Goal: Task Accomplishment & Management: Use online tool/utility

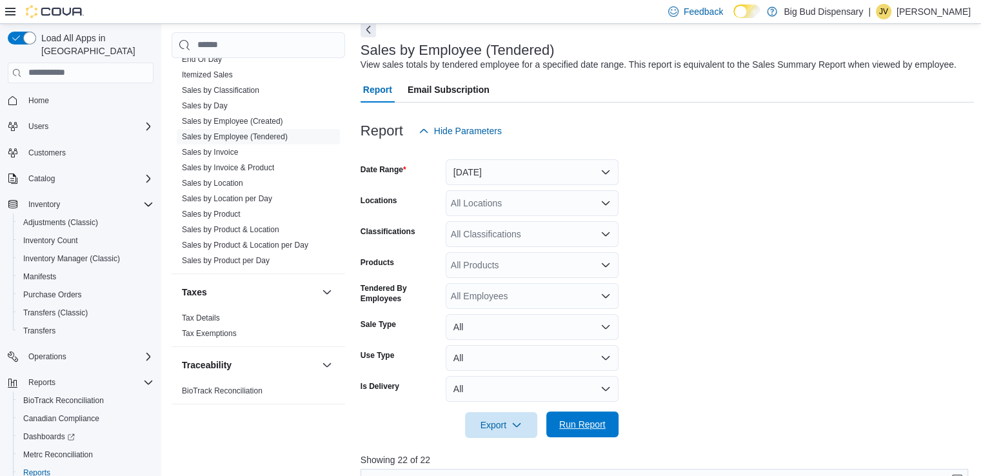
scroll to position [103, 0]
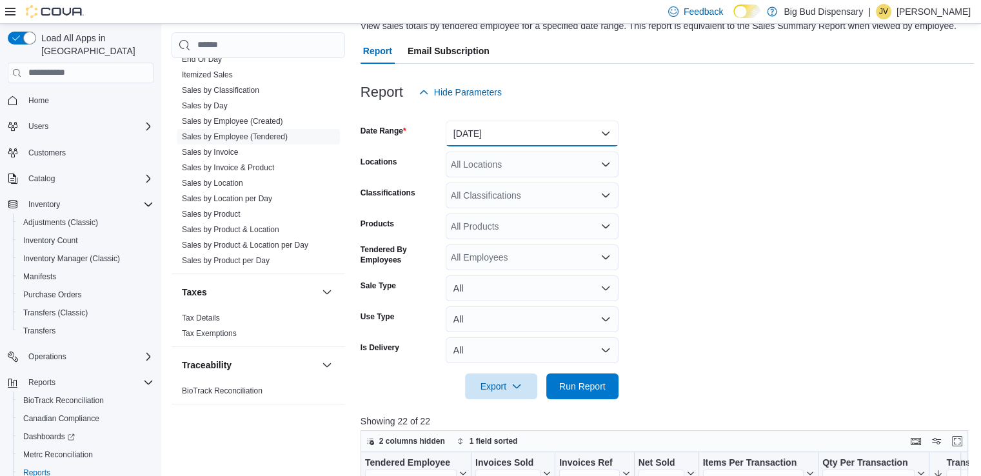
click at [596, 121] on button "[DATE]" at bounding box center [532, 134] width 173 height 26
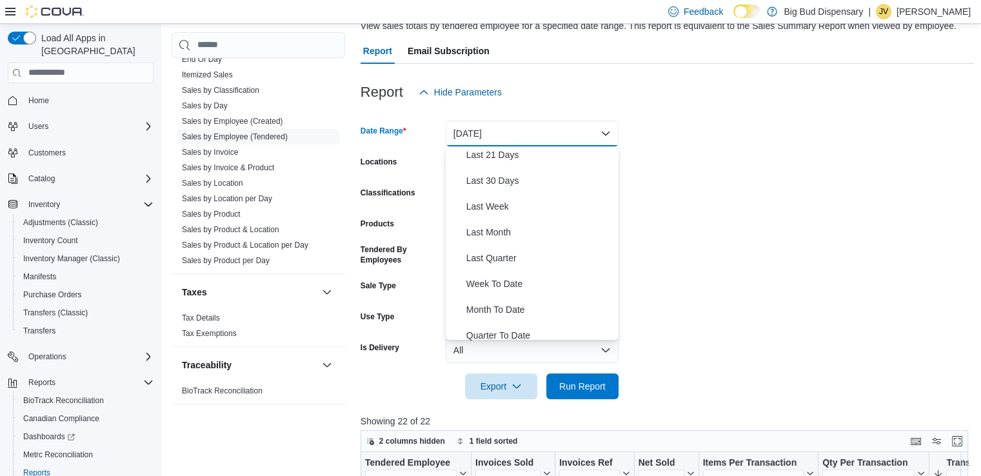
scroll to position [193, 0]
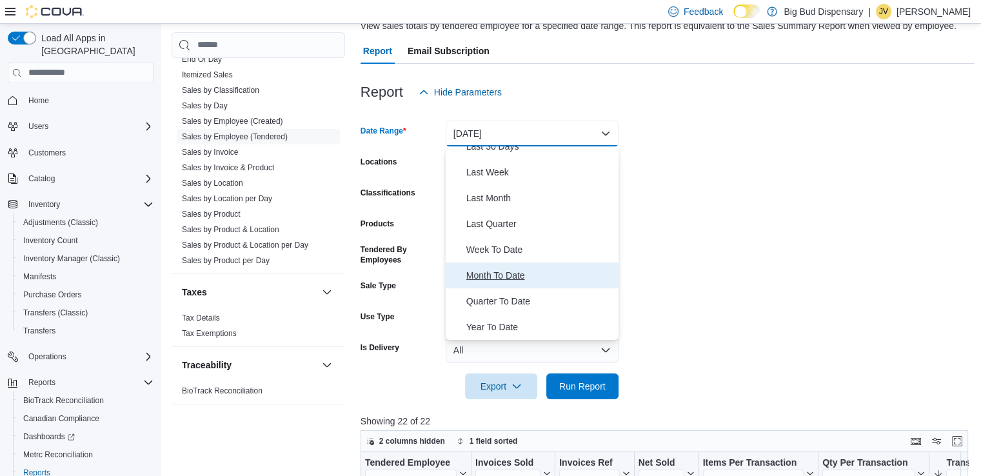
click at [524, 269] on span "Month To Date" at bounding box center [539, 275] width 147 height 15
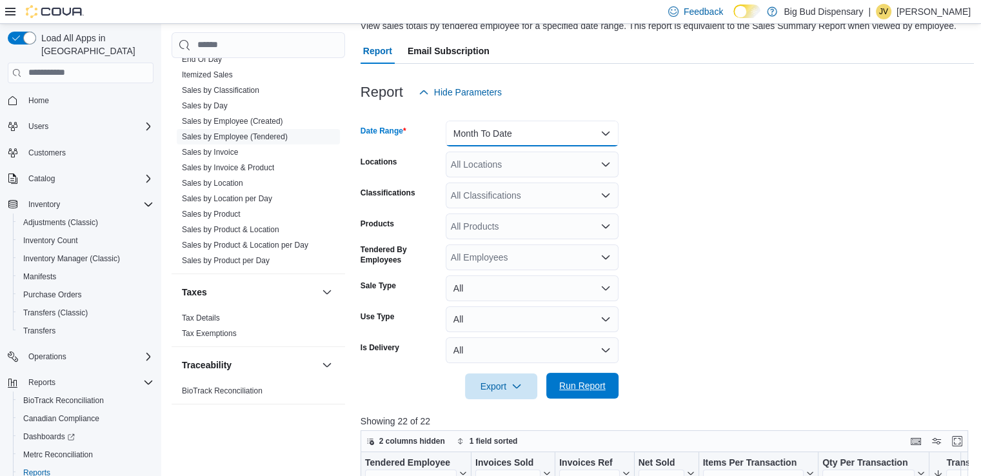
click at [580, 382] on span "Run Report" at bounding box center [582, 385] width 46 height 13
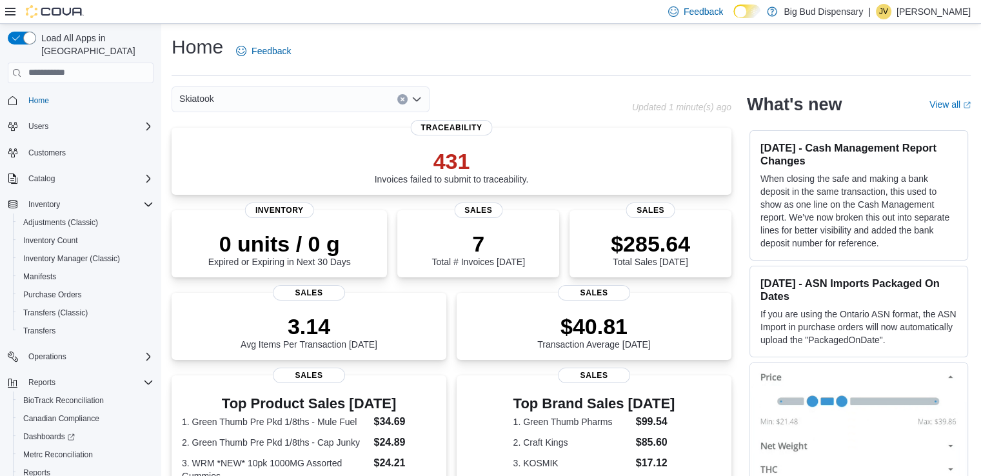
click at [402, 94] on button "Clear input" at bounding box center [402, 99] width 10 height 10
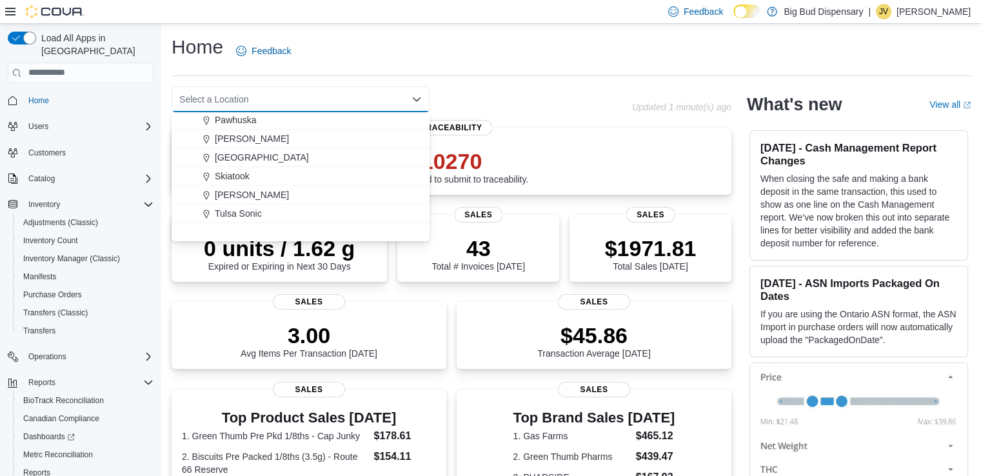
scroll to position [135, 0]
click at [422, 195] on button "Pryor" at bounding box center [301, 192] width 258 height 19
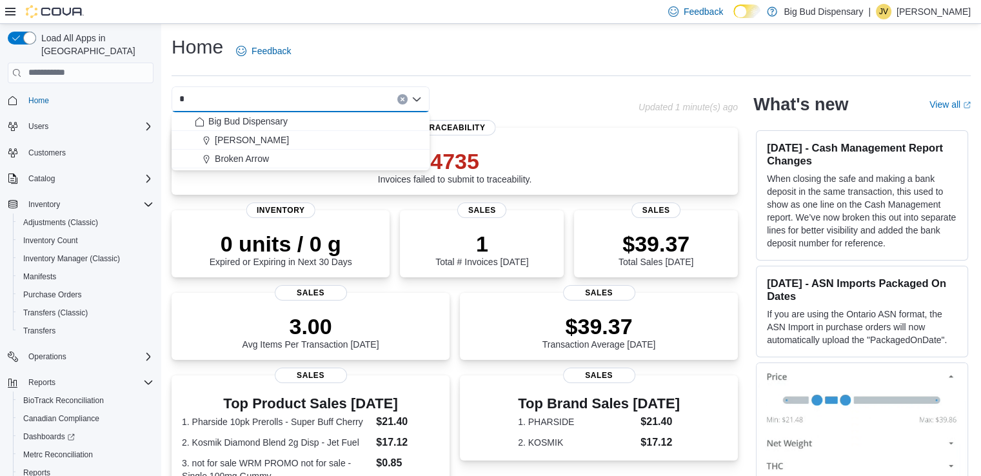
type input "*"
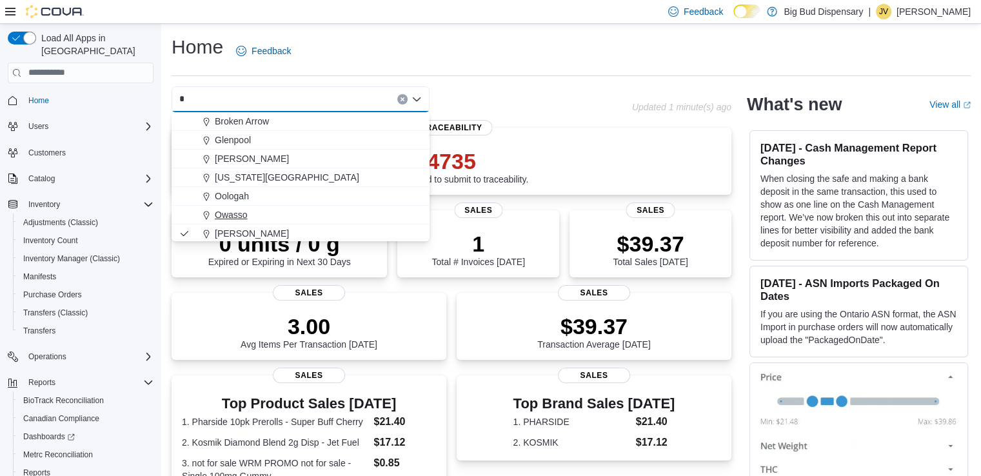
type input "*"
click at [236, 210] on span "Owasso" at bounding box center [231, 214] width 33 height 13
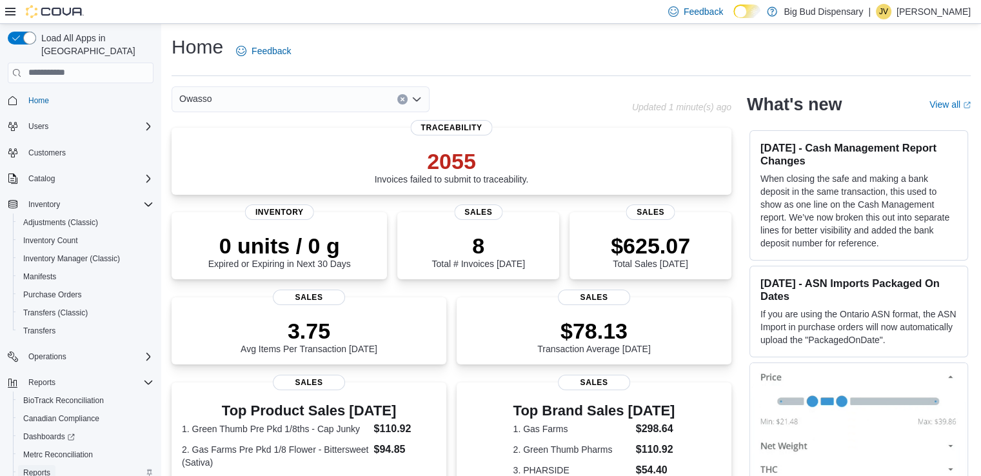
click at [35, 467] on span "Reports" at bounding box center [36, 472] width 27 height 15
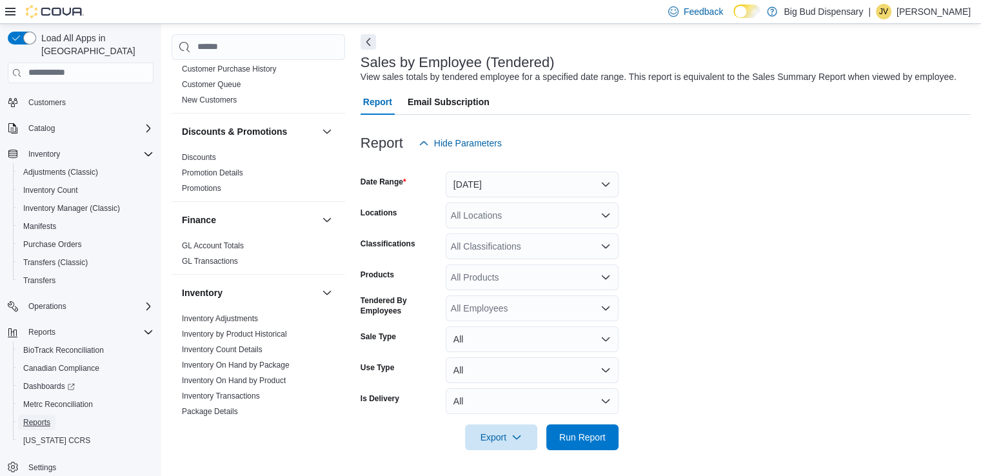
scroll to position [490, 0]
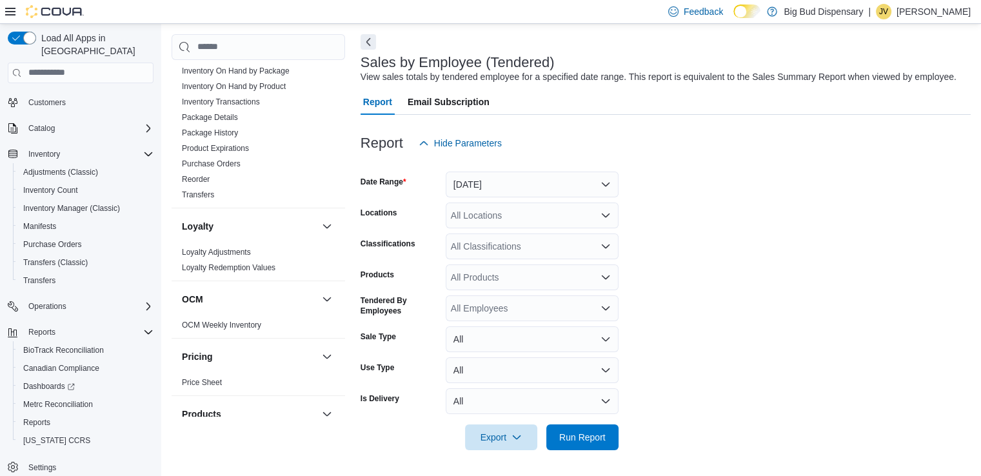
click at [377, 264] on div "Products" at bounding box center [400, 277] width 80 height 26
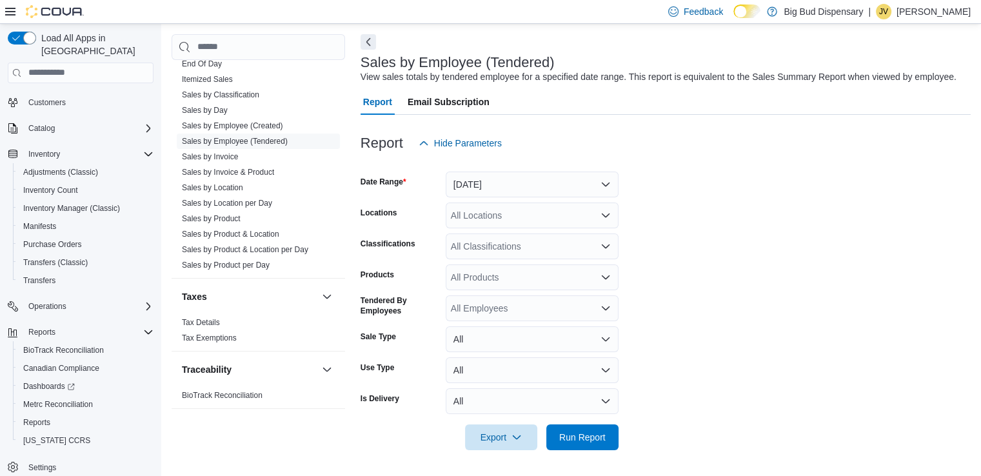
scroll to position [941, 0]
click at [474, 187] on button "[DATE]" at bounding box center [532, 185] width 173 height 26
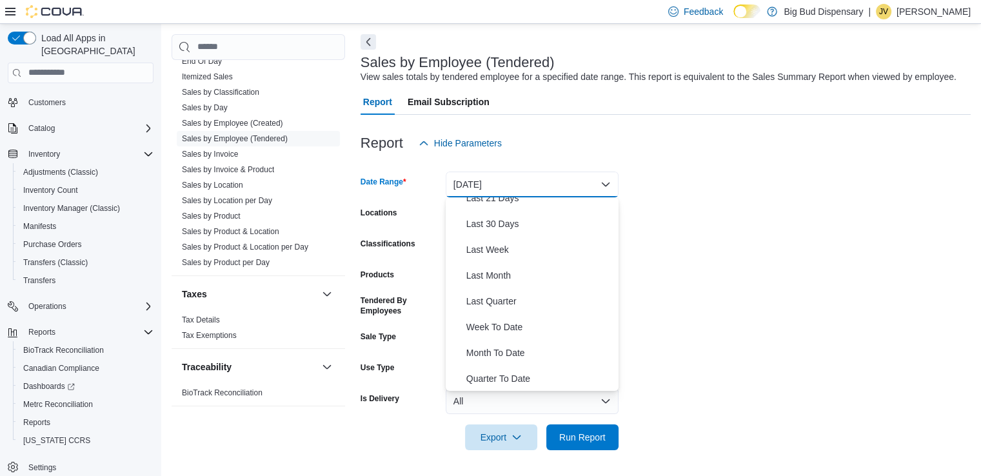
scroll to position [170, 0]
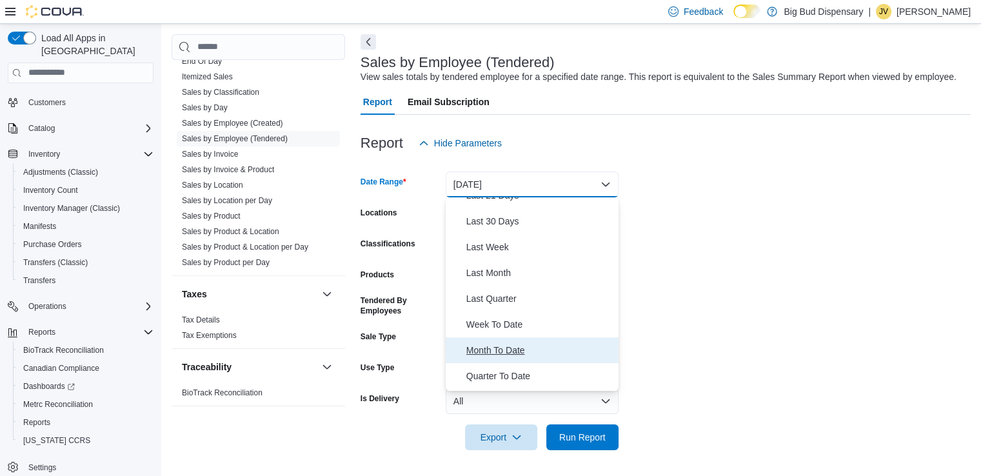
click at [527, 342] on span "Month To Date" at bounding box center [539, 349] width 147 height 15
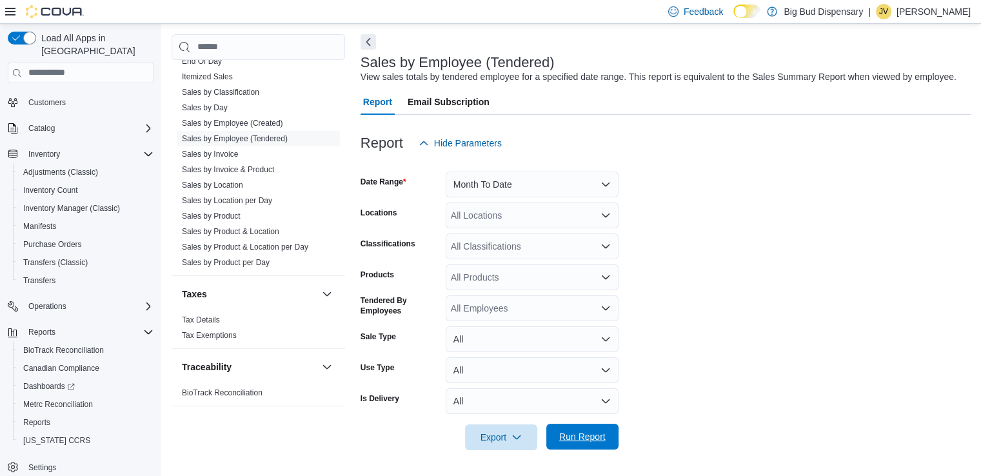
click at [582, 436] on span "Run Report" at bounding box center [582, 436] width 46 height 13
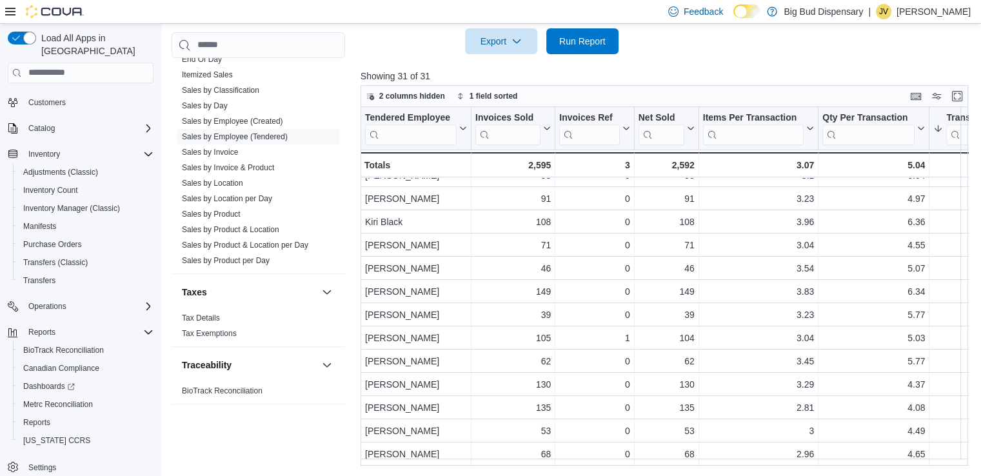
scroll to position [32, 0]
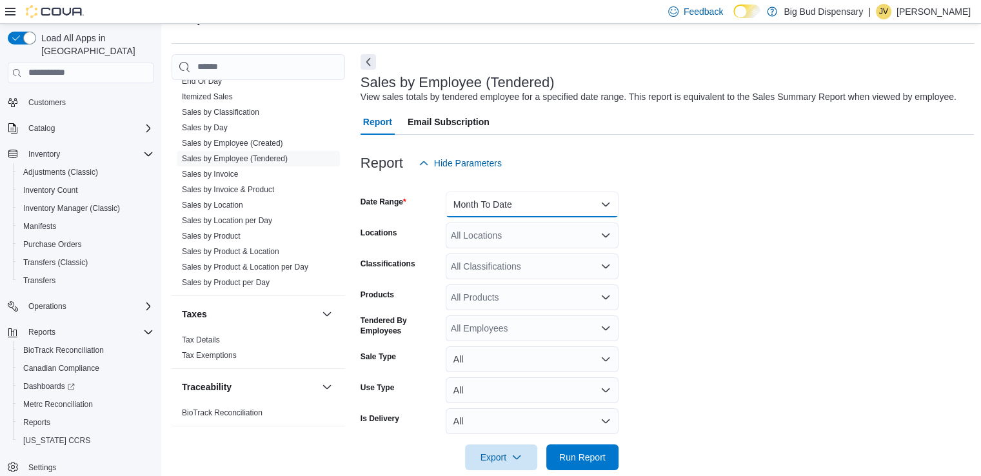
click at [560, 208] on button "Month To Date" at bounding box center [532, 204] width 173 height 26
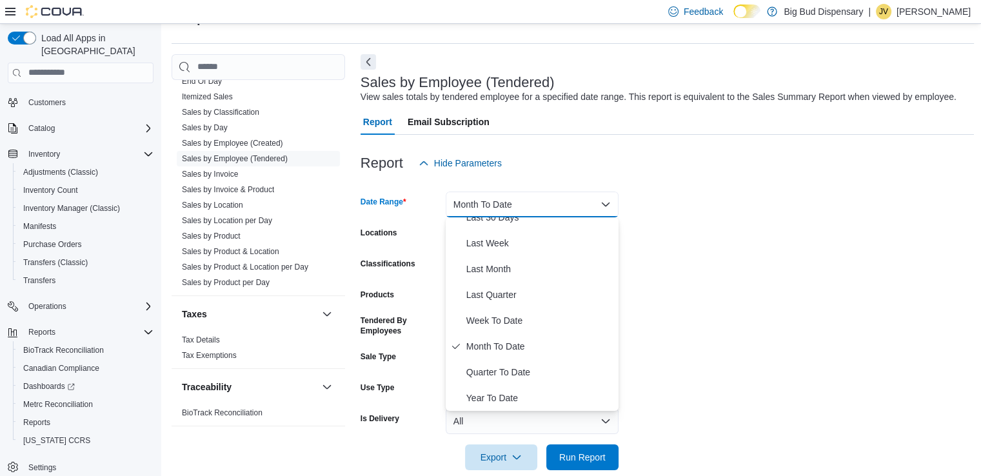
scroll to position [24, 0]
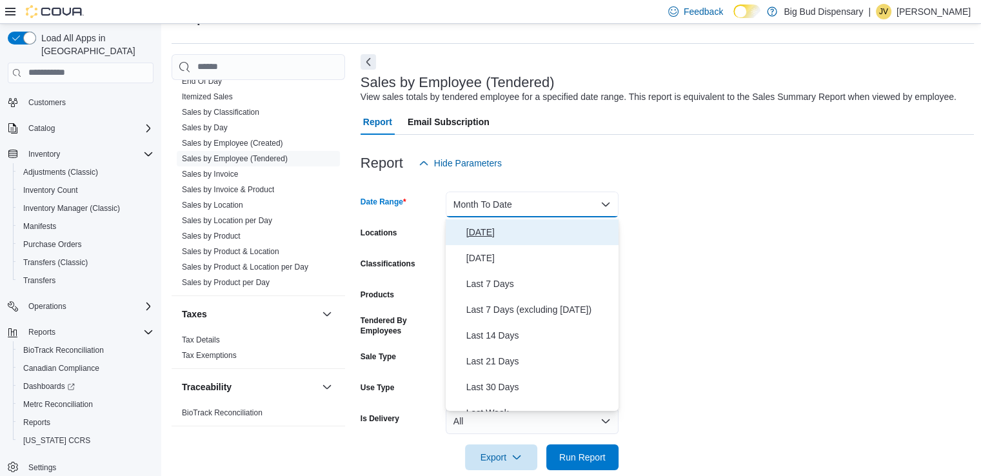
click at [493, 232] on span "[DATE]" at bounding box center [539, 231] width 147 height 15
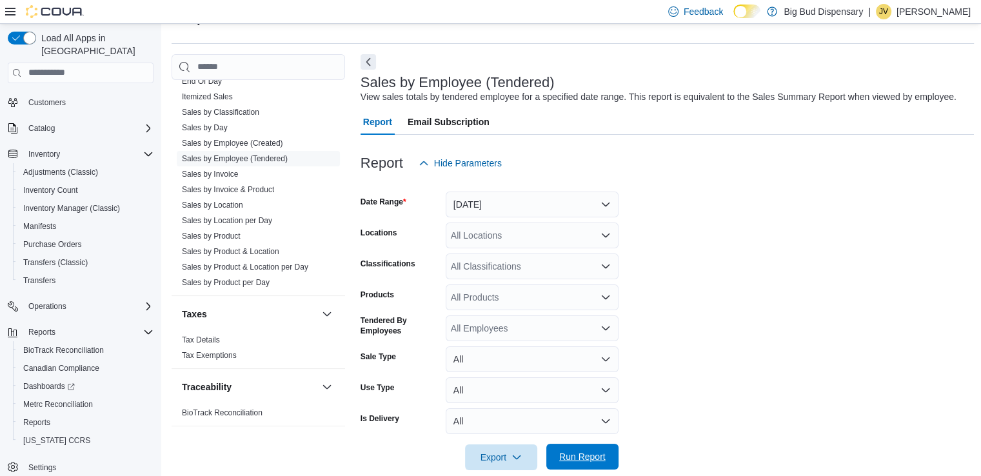
click at [561, 459] on span "Run Report" at bounding box center [582, 456] width 46 height 13
